Goal: Find specific page/section: Find specific page/section

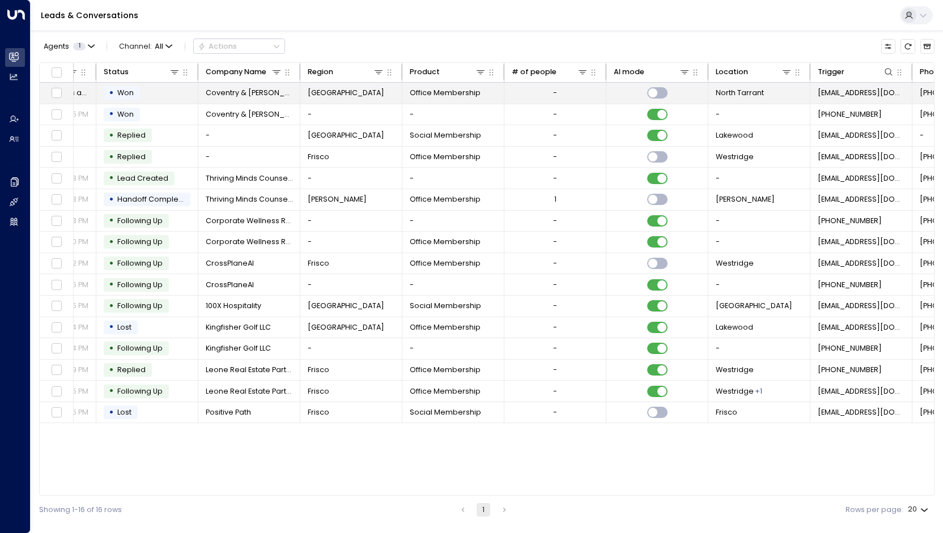
scroll to position [0, 286]
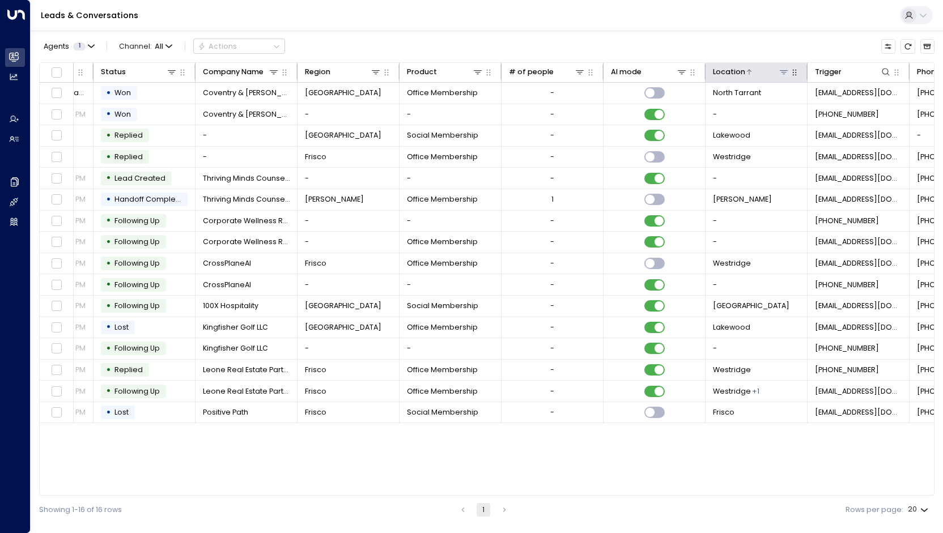
click at [783, 71] on icon at bounding box center [783, 71] width 9 height 9
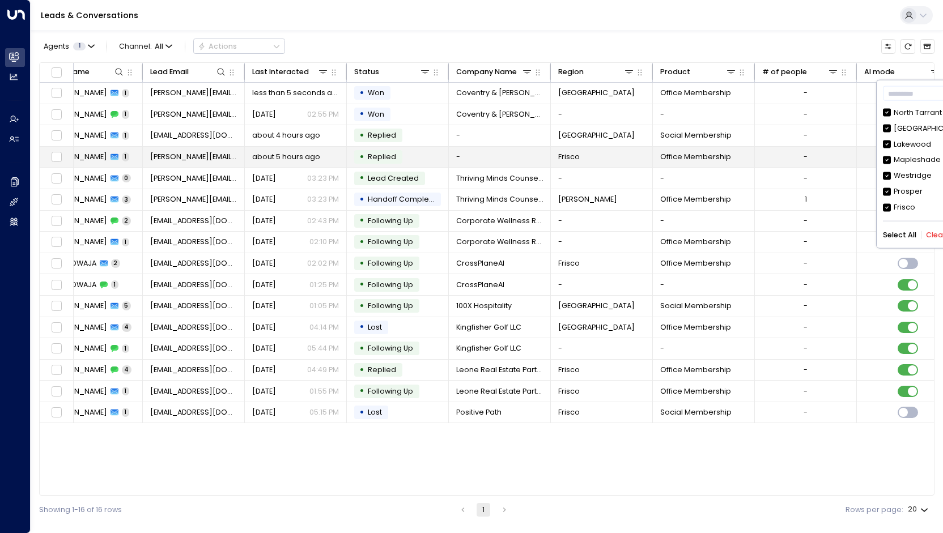
scroll to position [0, 0]
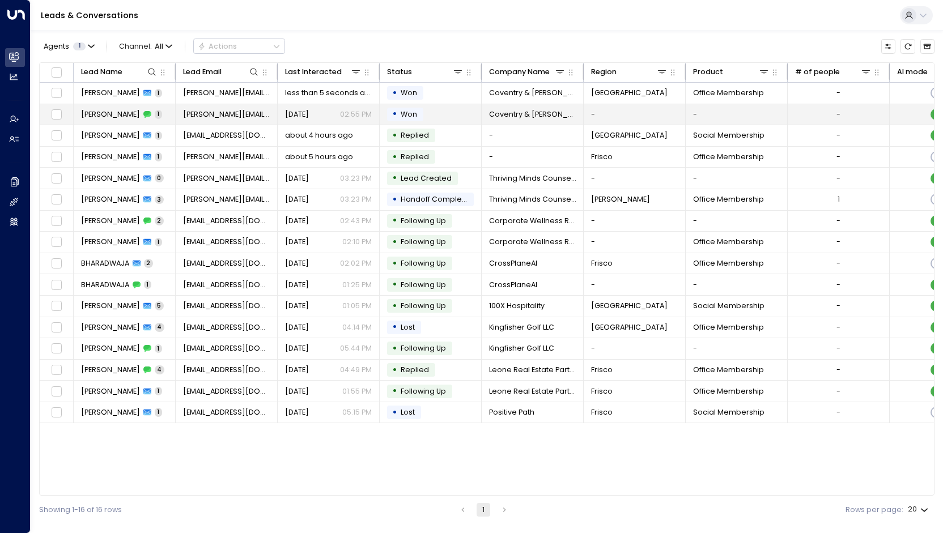
click at [118, 112] on span "[PERSON_NAME]" at bounding box center [110, 114] width 59 height 10
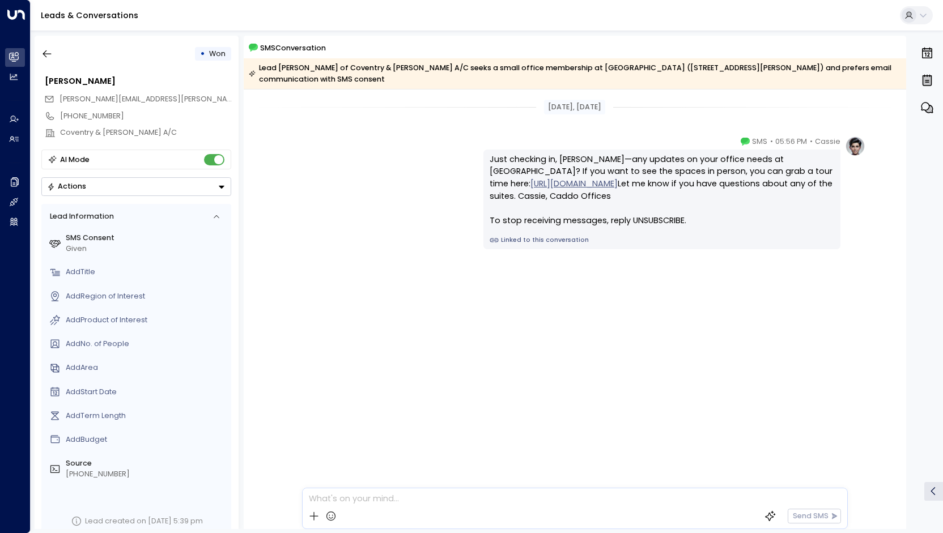
click at [354, 495] on div at bounding box center [575, 496] width 544 height 15
click at [52, 55] on icon "button" at bounding box center [46, 53] width 11 height 11
